Goal: Task Accomplishment & Management: Use online tool/utility

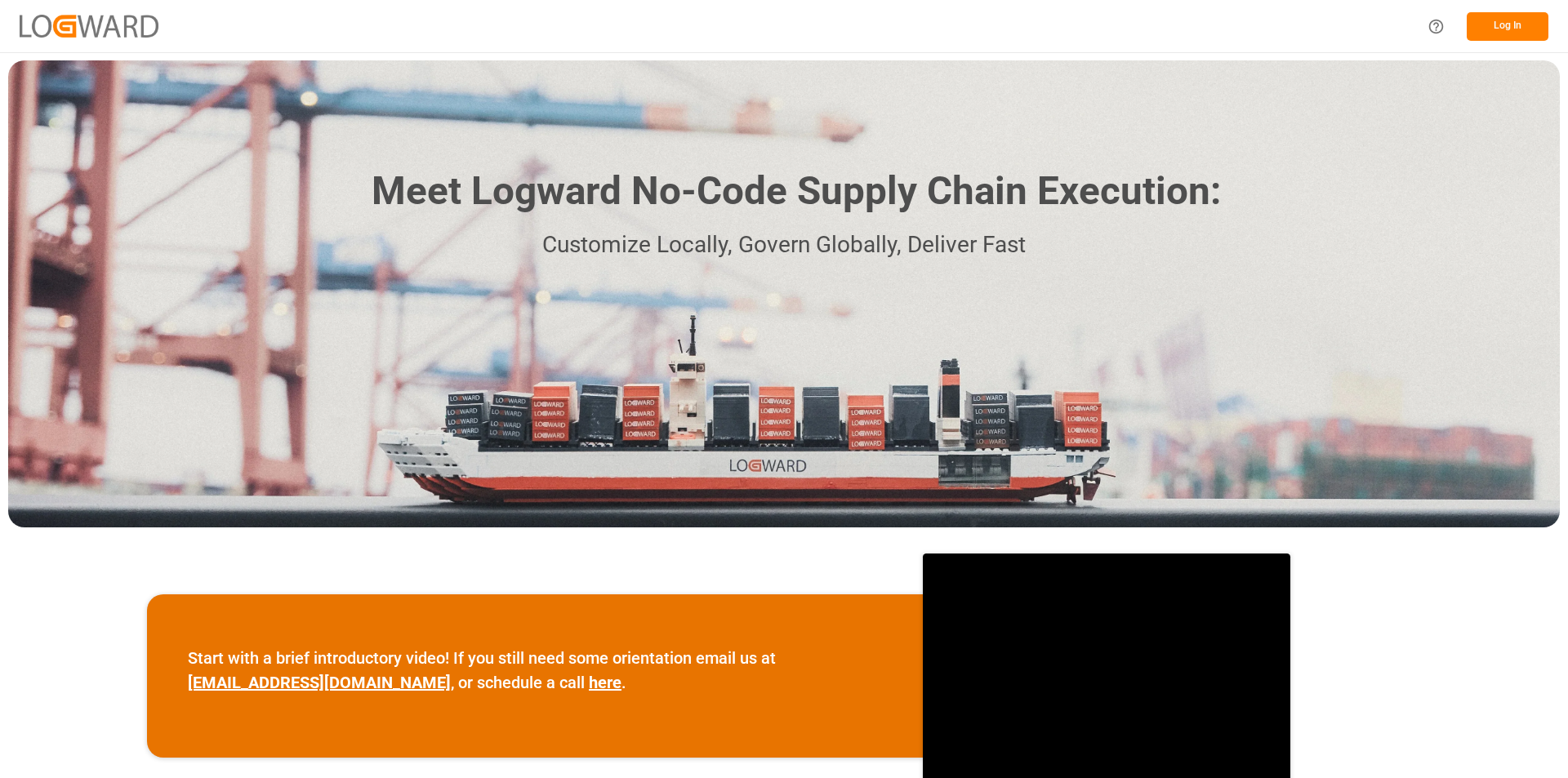
click at [1031, 28] on button "Log In" at bounding box center [1507, 26] width 82 height 29
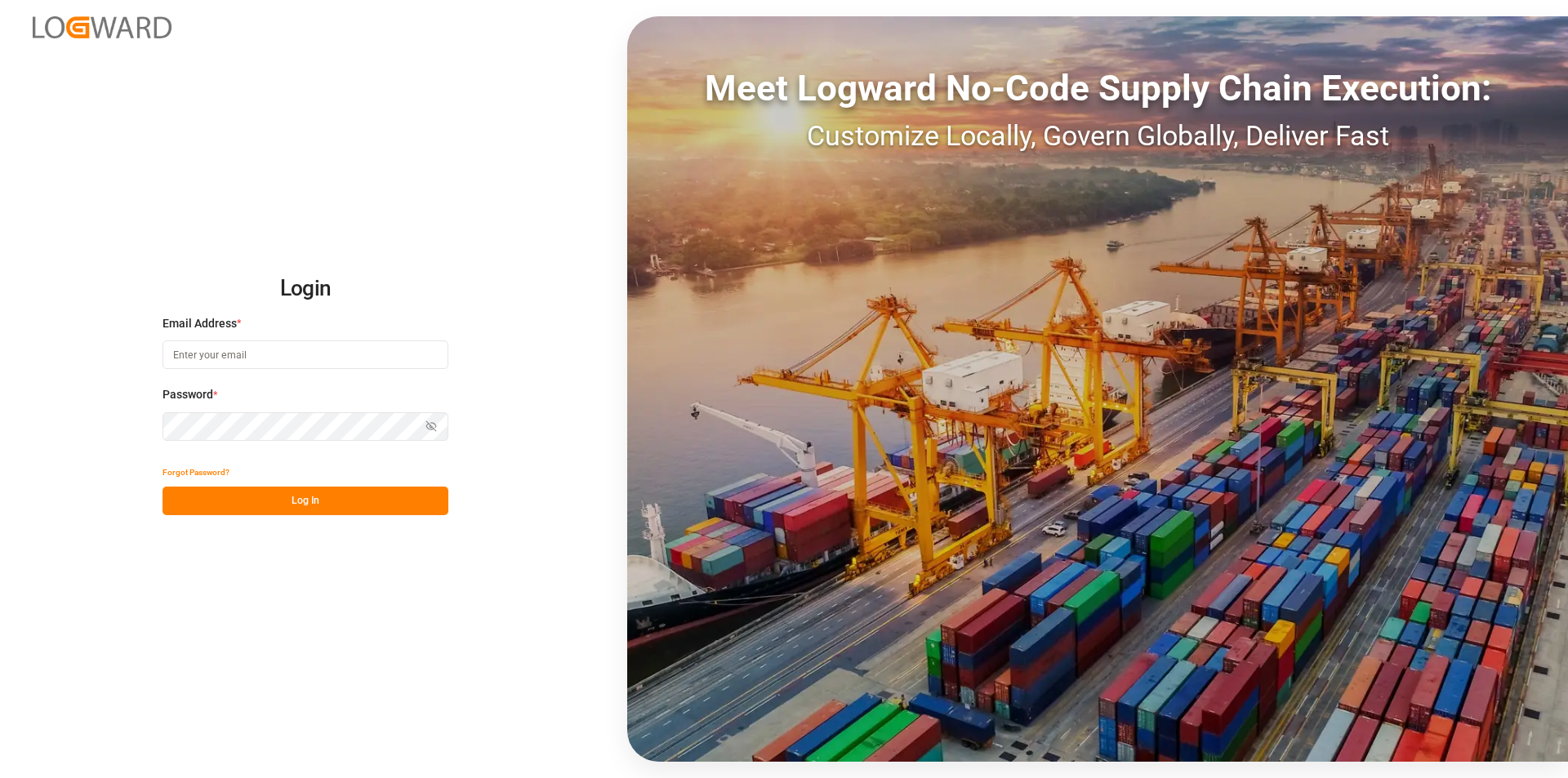
click at [287, 350] on input at bounding box center [306, 354] width 285 height 29
click at [210, 354] on input at bounding box center [306, 354] width 285 height 29
paste input "[PERSON_NAME][EMAIL_ADDRESS][PERSON_NAME][DOMAIN_NAME]"
type input "[PERSON_NAME][EMAIL_ADDRESS][PERSON_NAME][DOMAIN_NAME]"
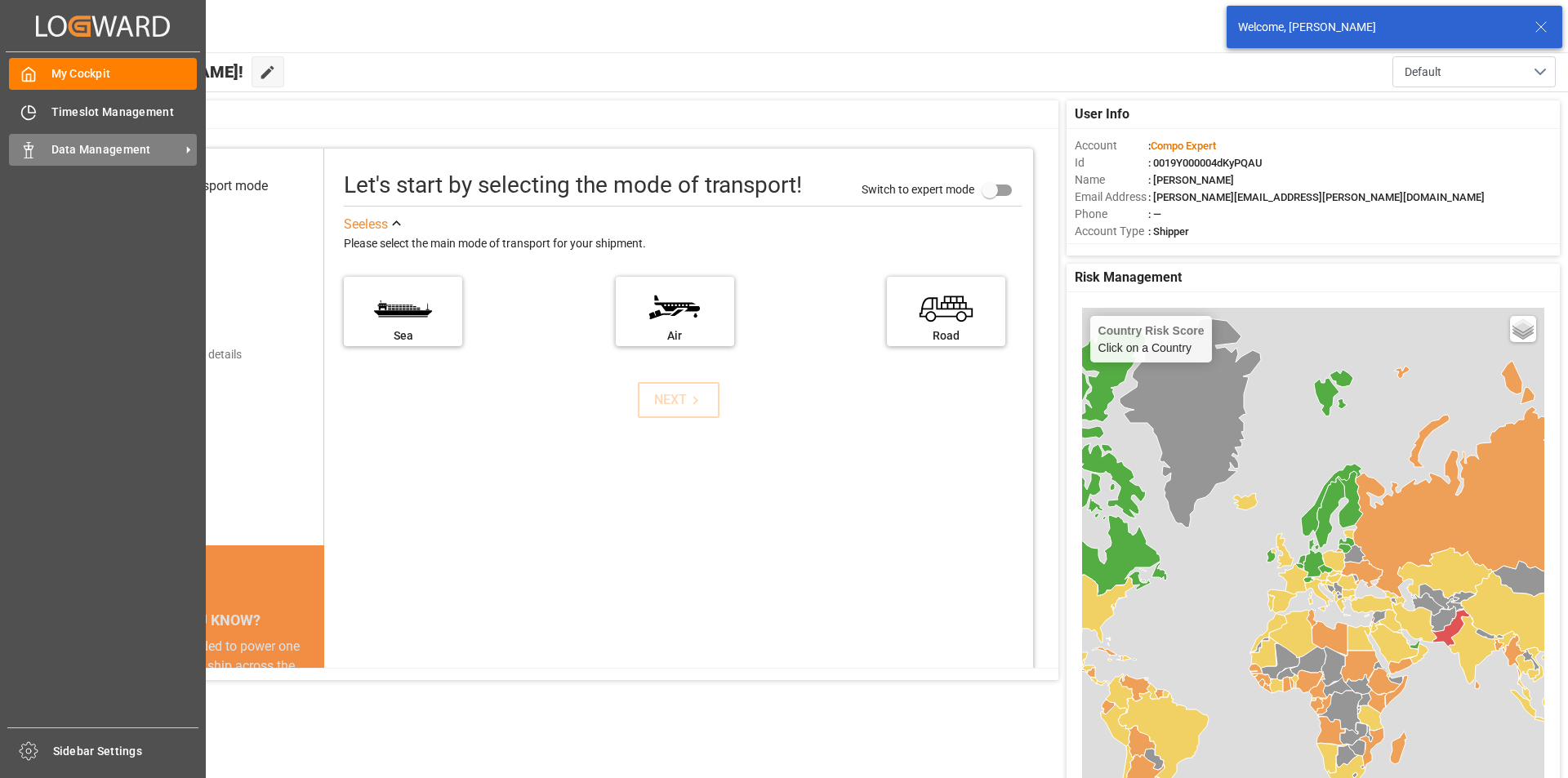
click at [68, 159] on div "Data Management Data Management" at bounding box center [103, 149] width 188 height 32
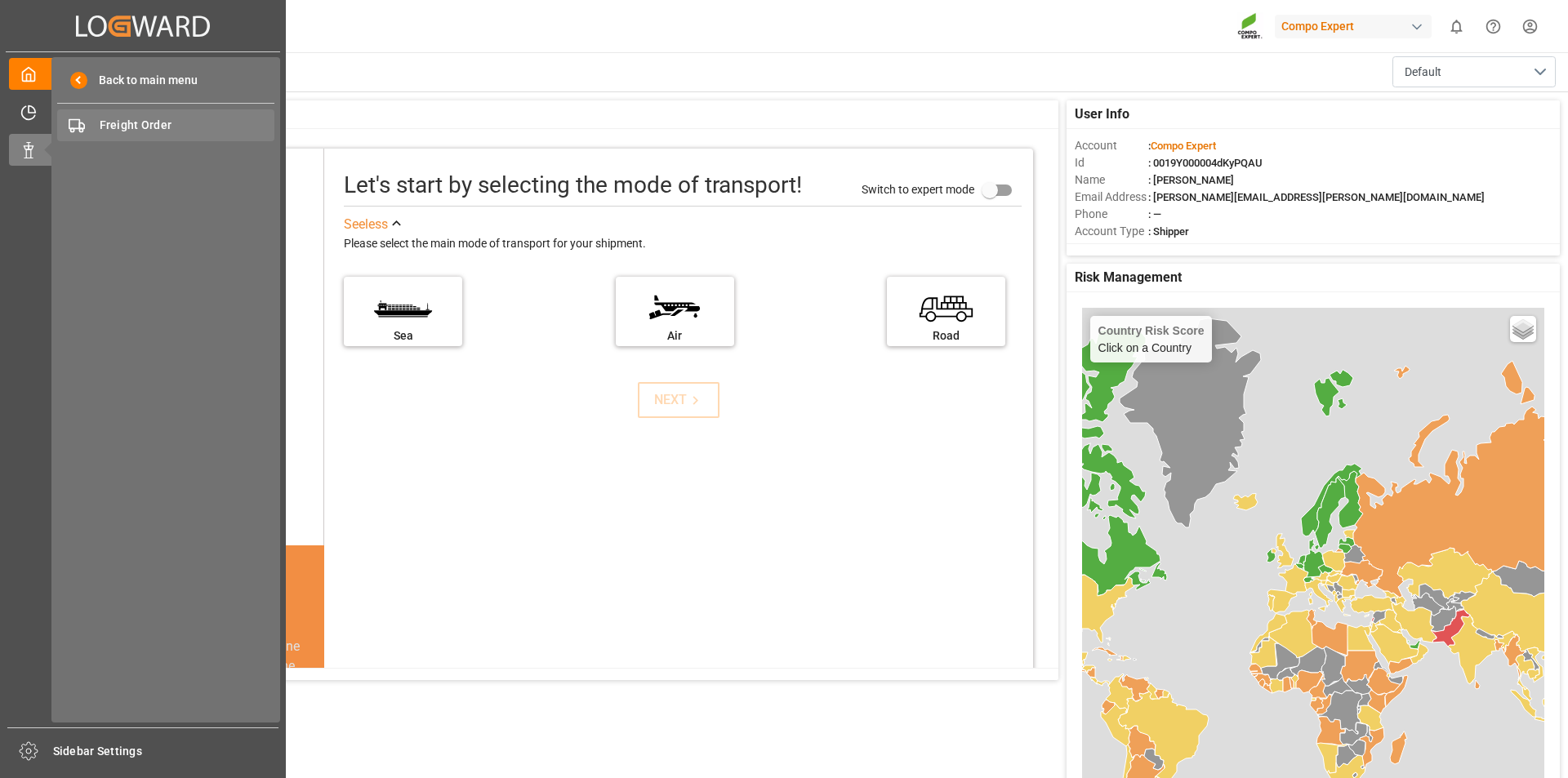
click at [153, 127] on span "Freight Order" at bounding box center [187, 125] width 176 height 17
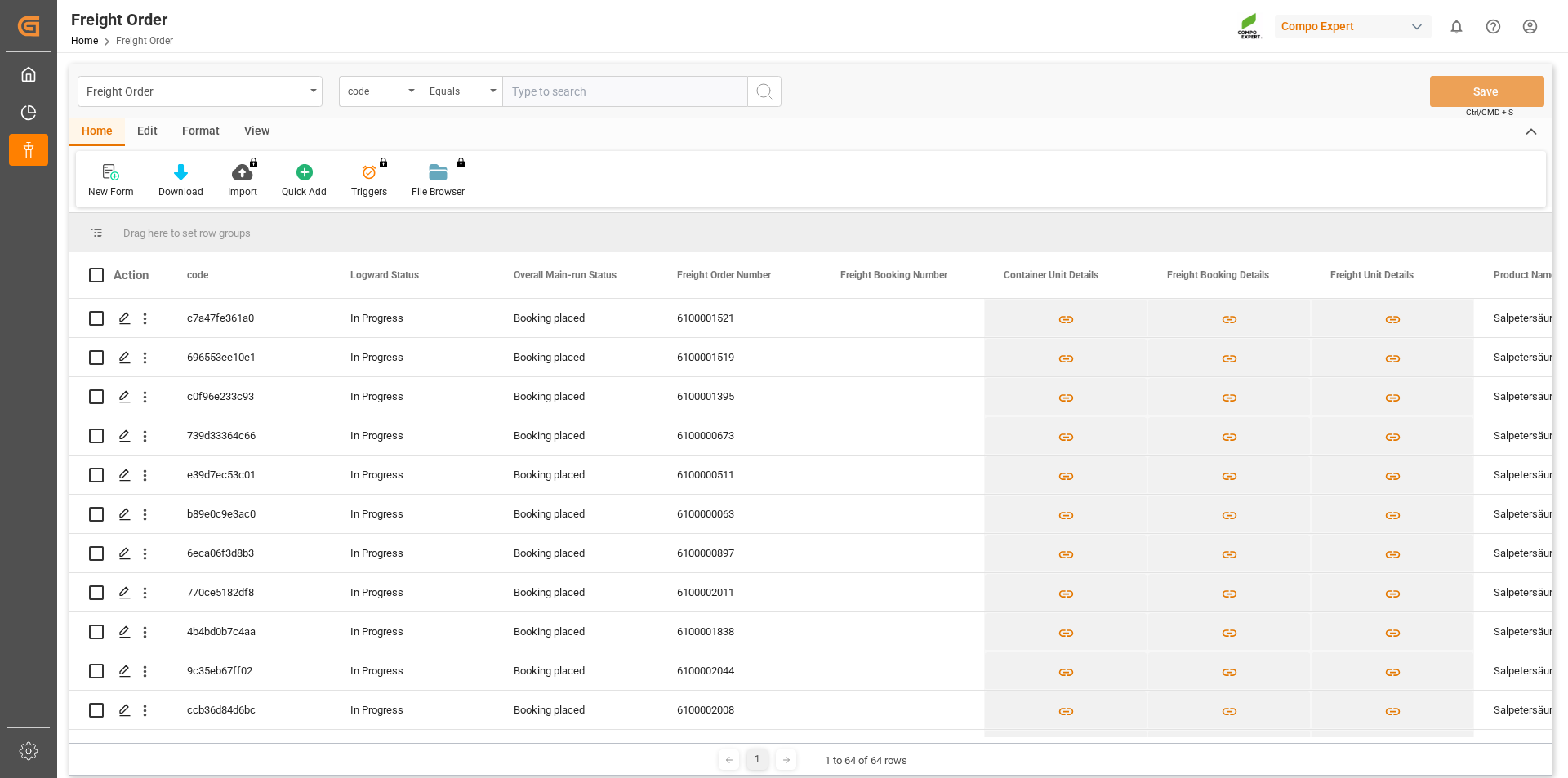
click at [1031, 25] on html "Created by potrace 1.15, written by [PERSON_NAME] [DATE]-[DATE] Created by potr…" at bounding box center [784, 389] width 1568 height 778
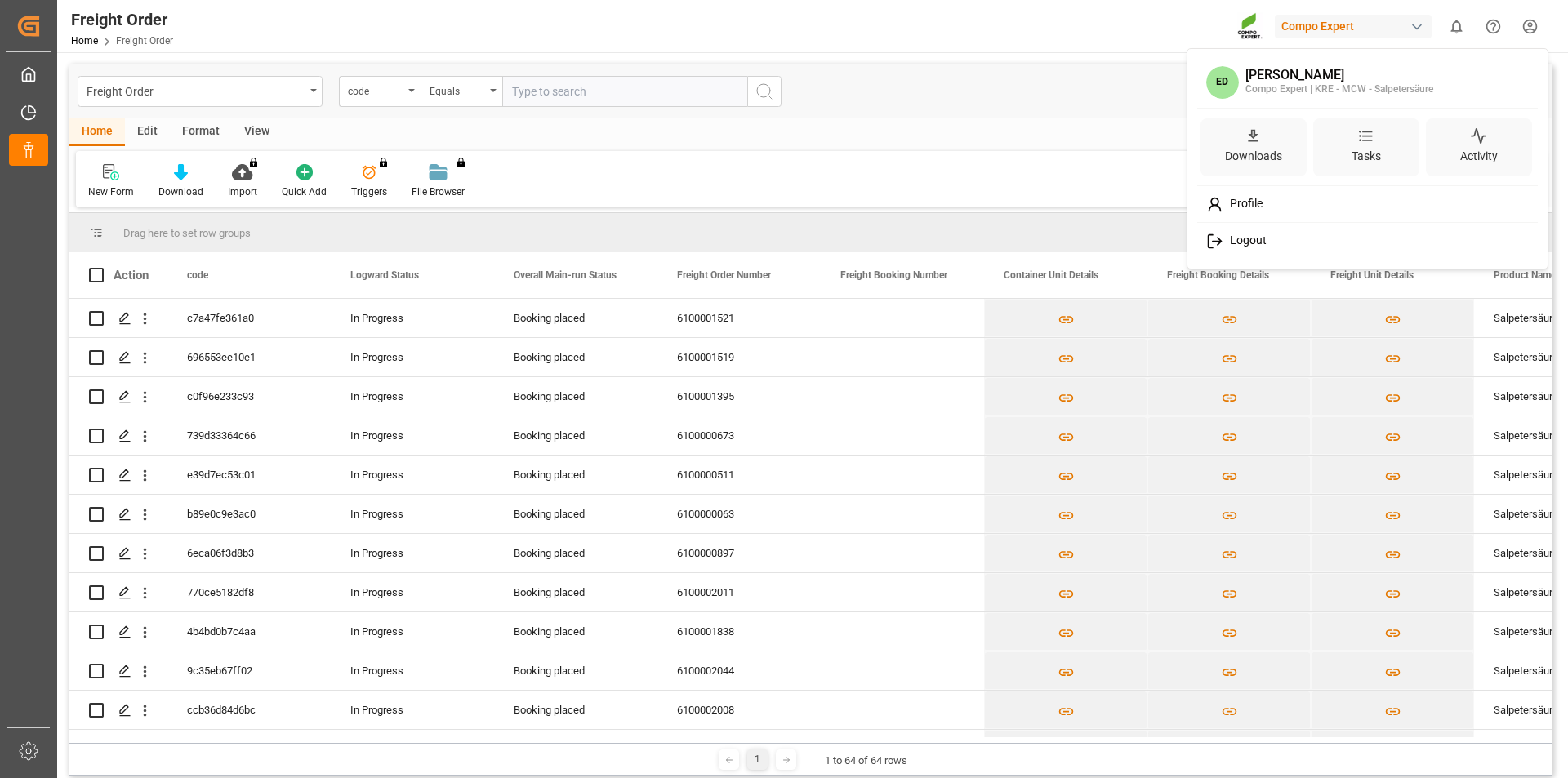
click at [1031, 243] on span "Logout" at bounding box center [1245, 241] width 43 height 15
